Goal: Transaction & Acquisition: Purchase product/service

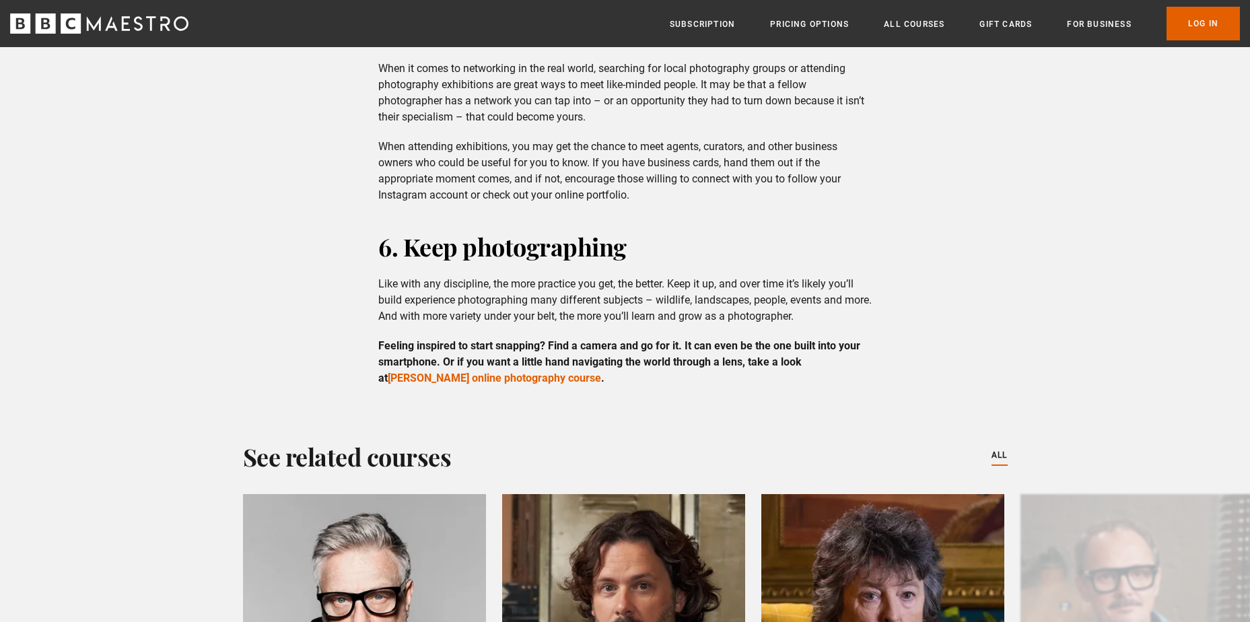
scroll to position [3232, 0]
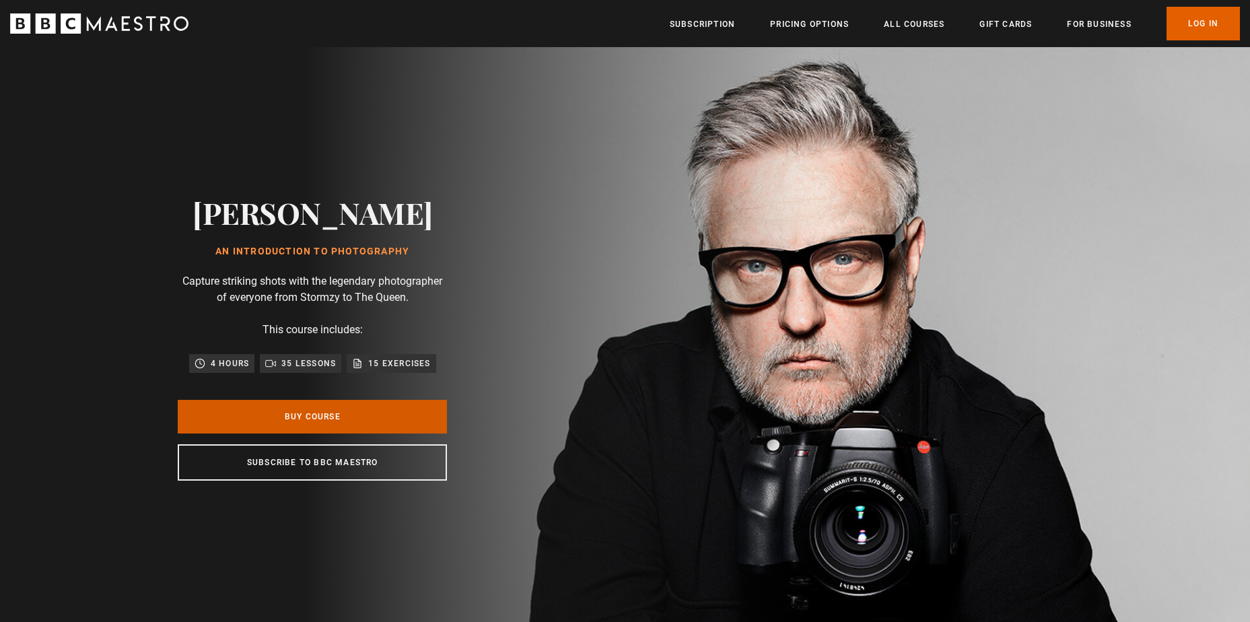
drag, startPoint x: 325, startPoint y: 405, endPoint x: 337, endPoint y: 391, distance: 17.7
click at [325, 405] on link "Buy Course" at bounding box center [312, 417] width 269 height 34
